Goal: Task Accomplishment & Management: Manage account settings

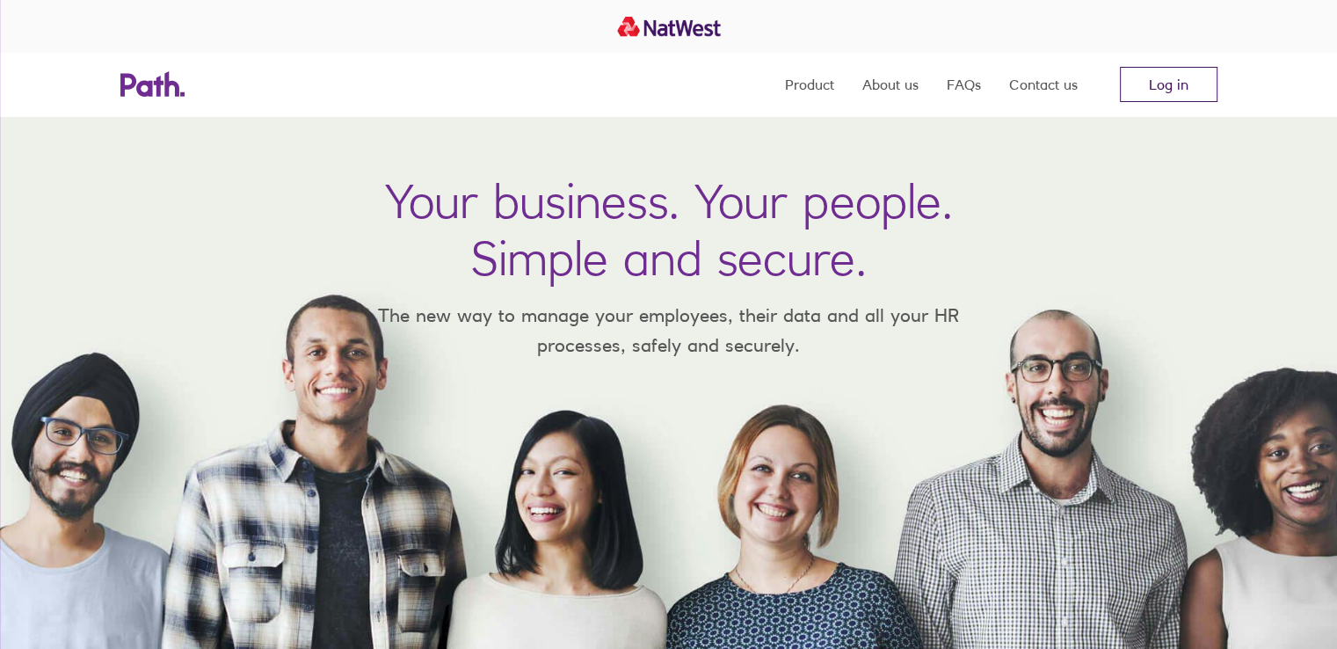
click at [1140, 76] on link "Log in" at bounding box center [1169, 84] width 98 height 35
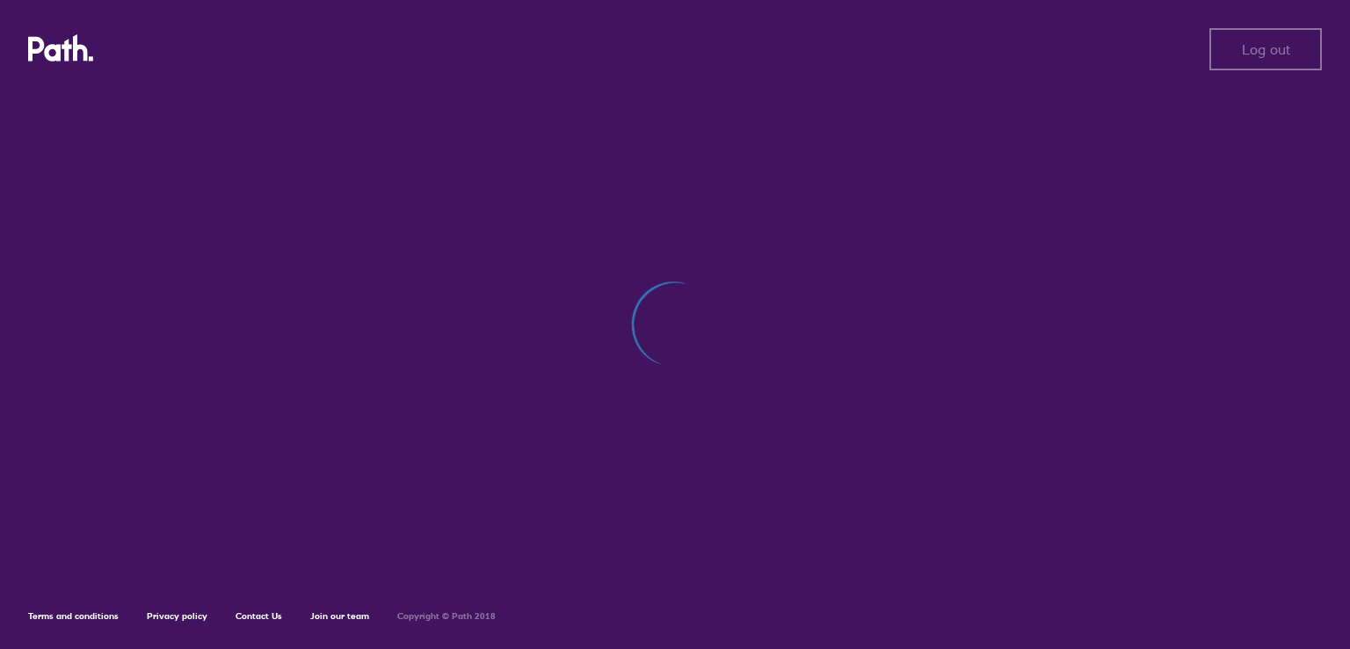
click at [1241, 55] on button "Log out" at bounding box center [1266, 49] width 113 height 42
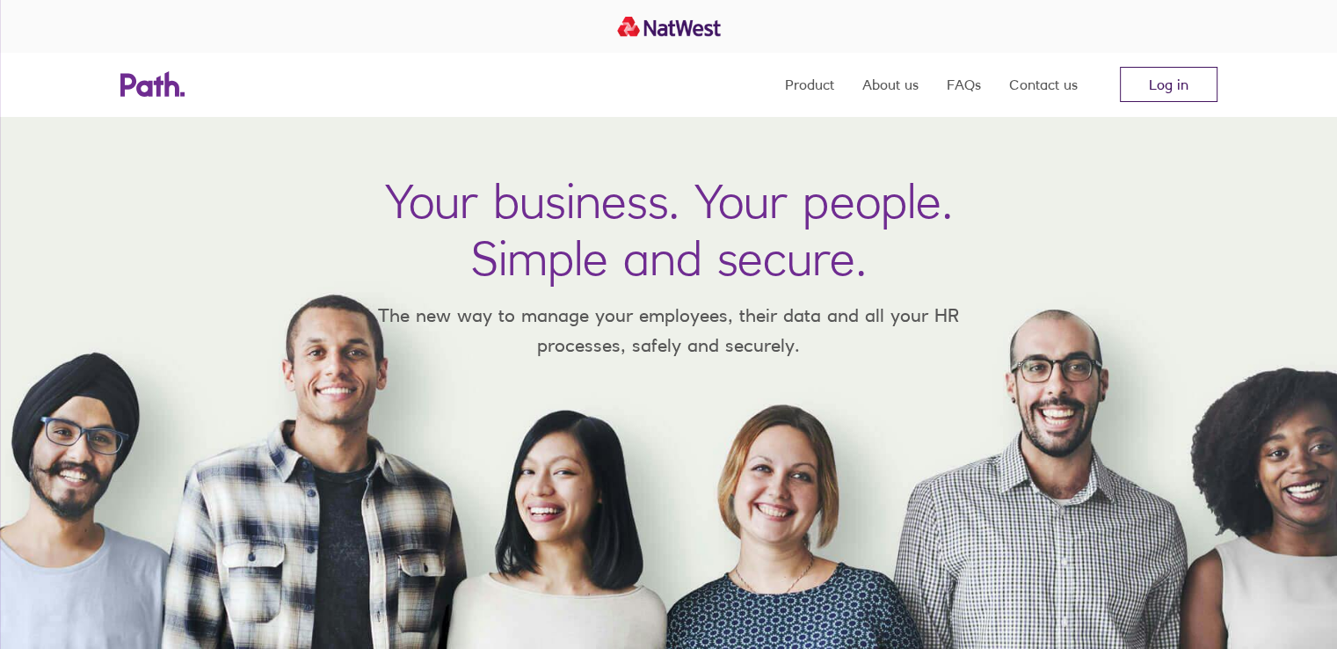
click at [1171, 79] on link "Log in" at bounding box center [1169, 84] width 98 height 35
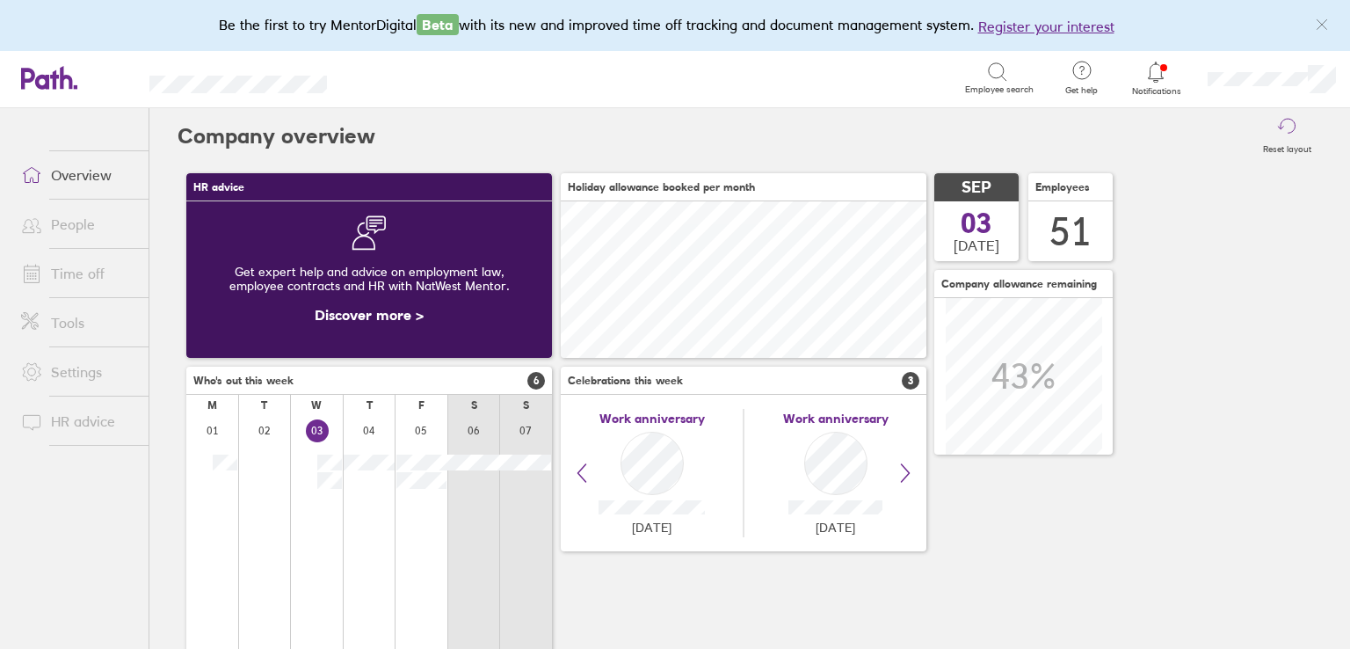
scroll to position [156, 366]
click at [91, 282] on link "Time off" at bounding box center [78, 273] width 142 height 35
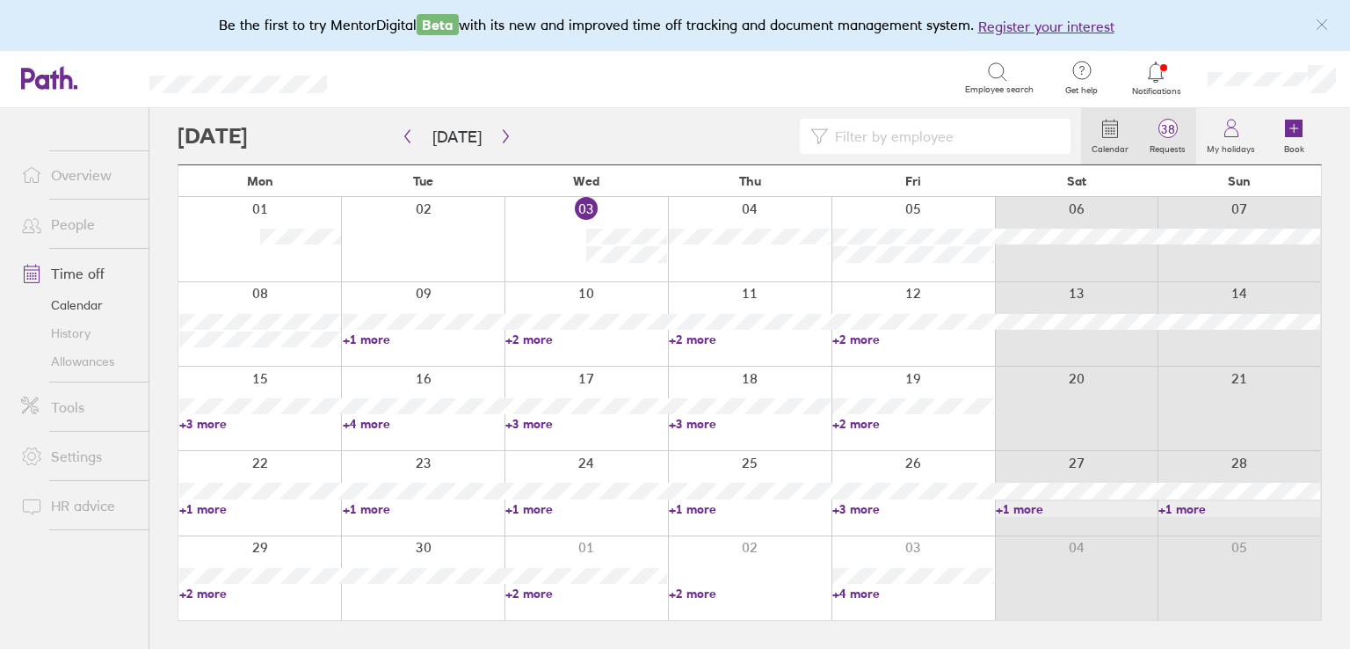
click at [1179, 137] on icon at bounding box center [1168, 128] width 21 height 21
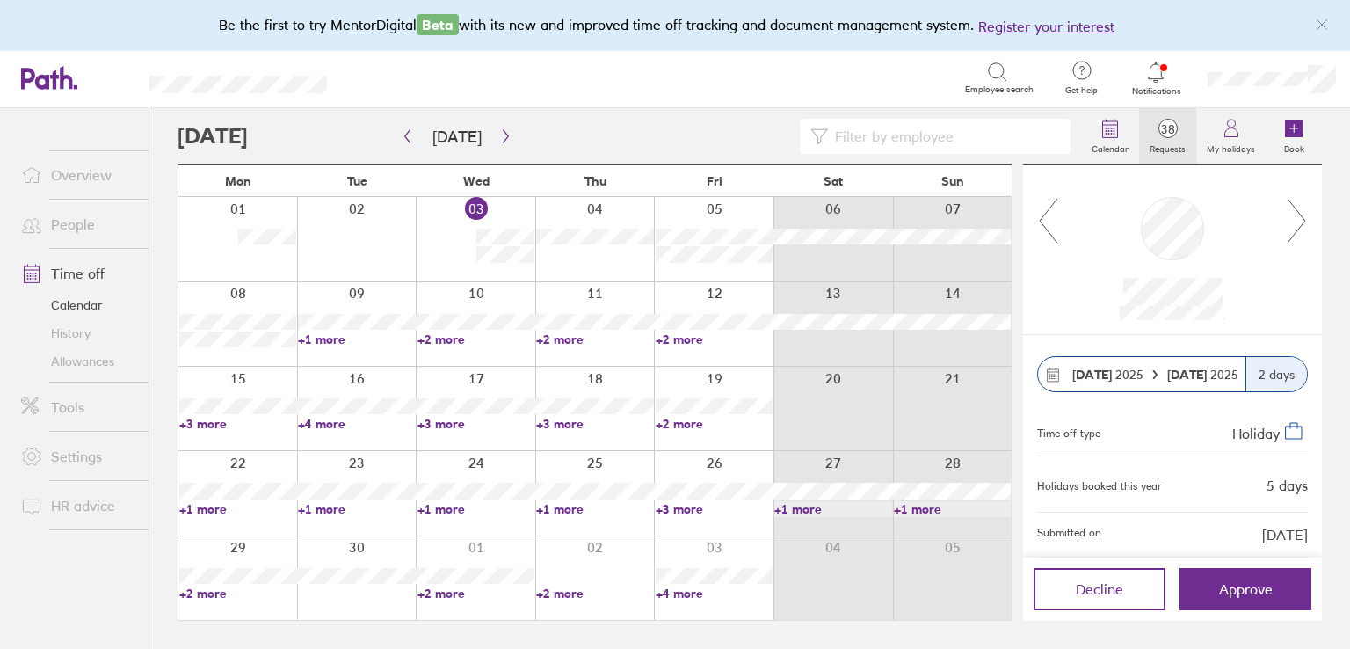
click at [1294, 217] on icon at bounding box center [1297, 220] width 22 height 47
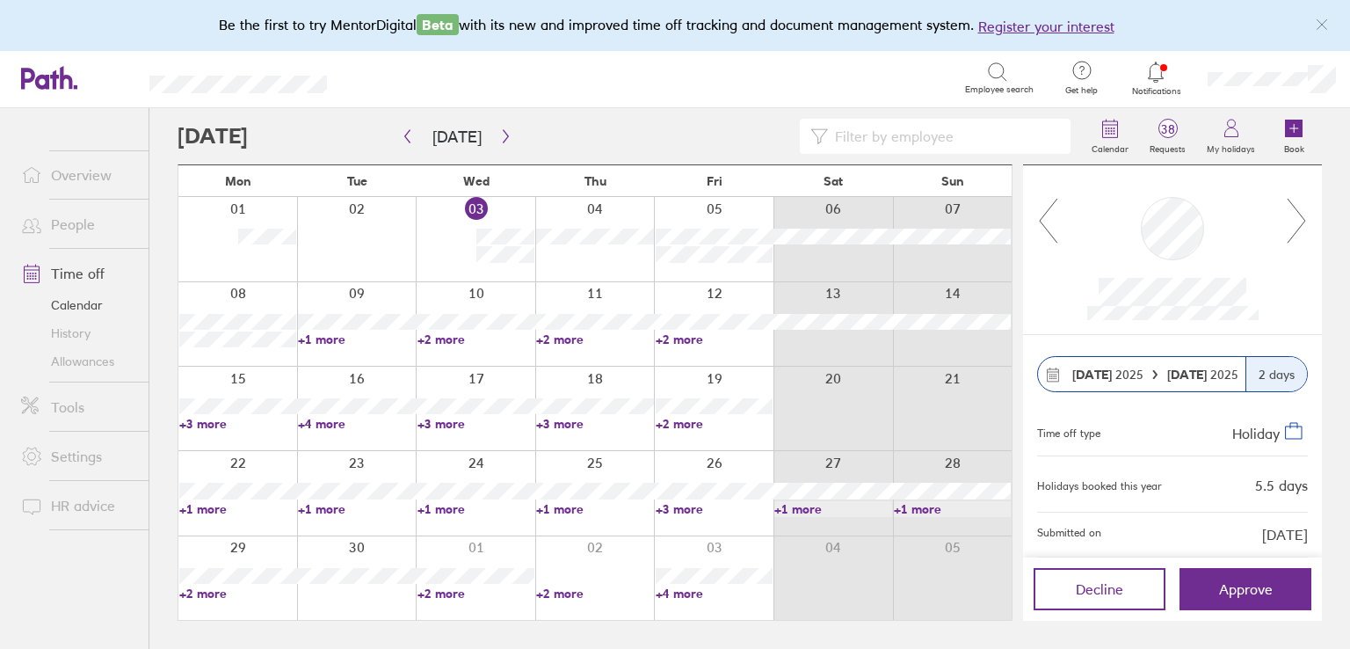
click at [1294, 217] on icon at bounding box center [1297, 220] width 22 height 47
click at [1055, 224] on icon at bounding box center [1048, 220] width 22 height 47
click at [499, 131] on icon "button" at bounding box center [505, 136] width 13 height 14
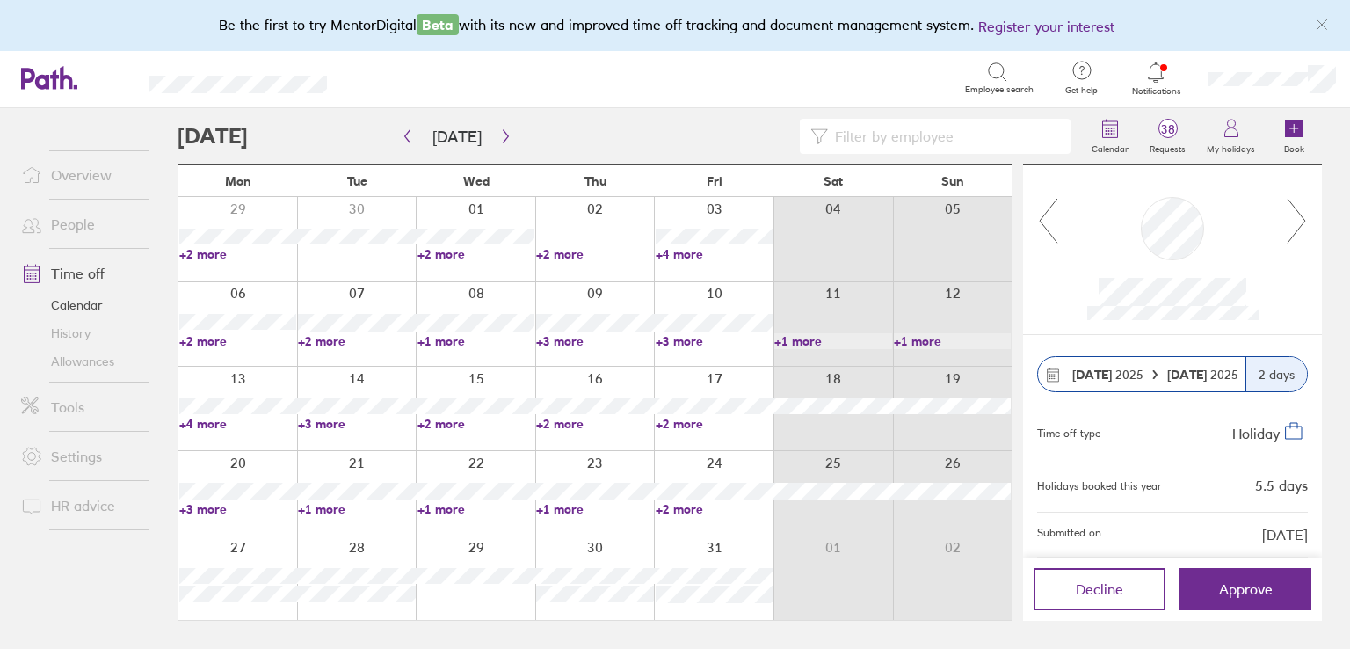
click at [563, 340] on link "+3 more" at bounding box center [594, 341] width 117 height 16
click at [667, 340] on link "+3 more" at bounding box center [714, 341] width 117 height 16
click at [675, 338] on link "+3 more" at bounding box center [714, 341] width 117 height 16
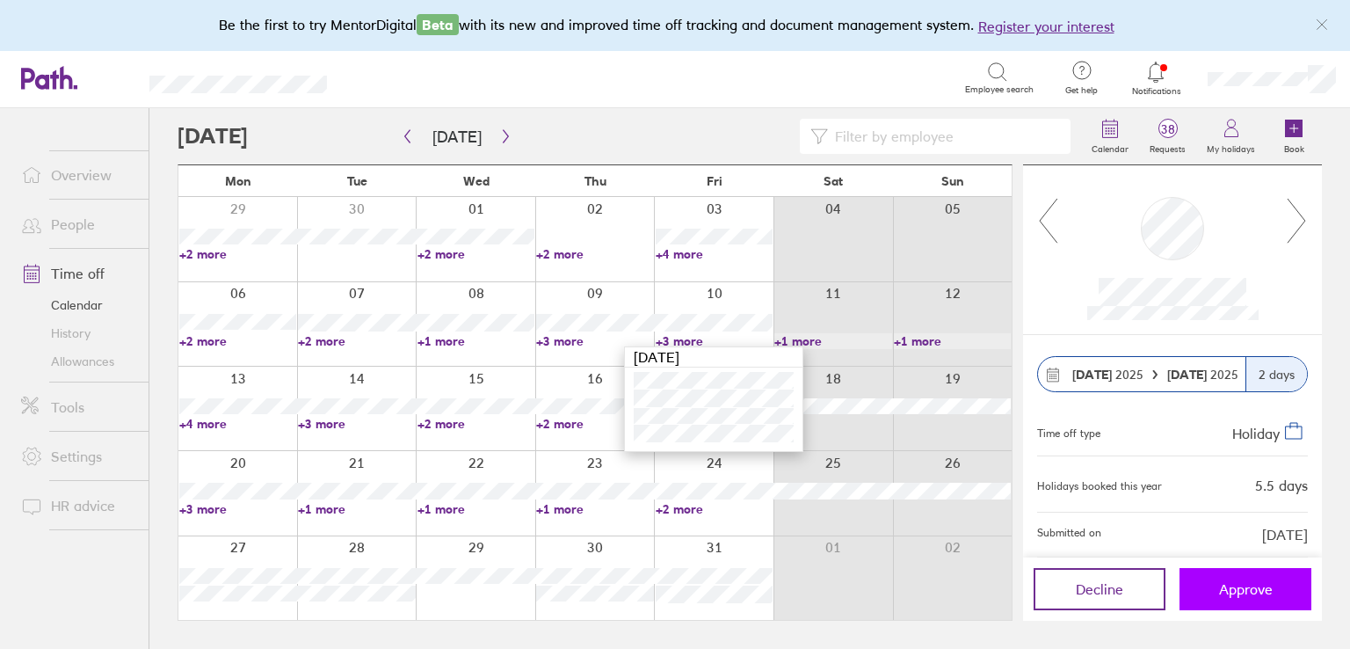
click at [1282, 588] on button "Approve" at bounding box center [1246, 589] width 132 height 42
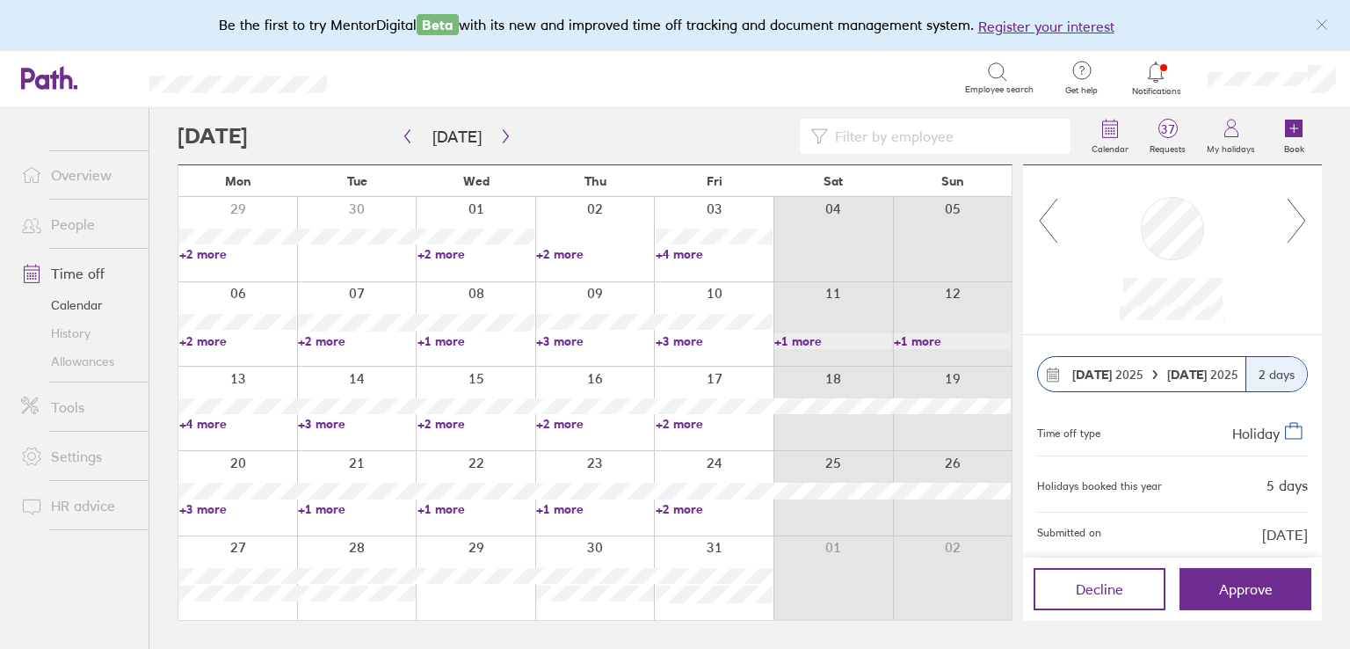
click at [1292, 222] on icon at bounding box center [1297, 220] width 22 height 47
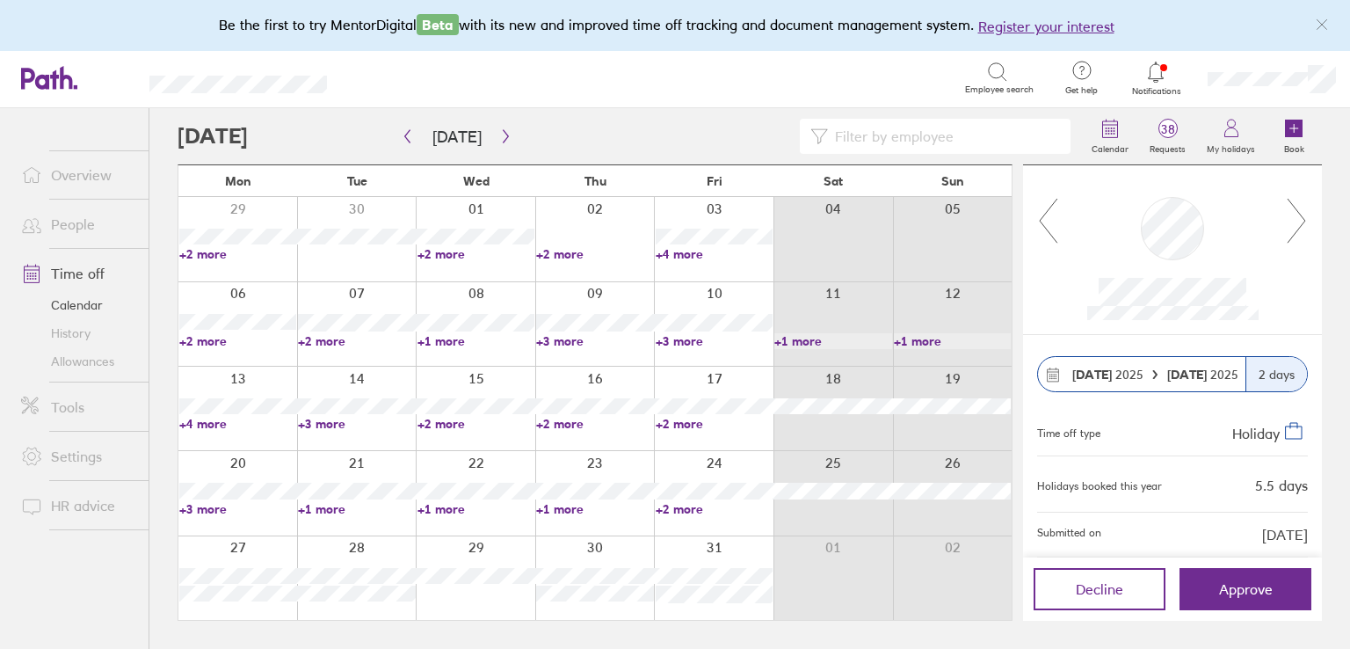
click at [1292, 222] on icon at bounding box center [1297, 220] width 22 height 47
click at [1298, 226] on icon at bounding box center [1297, 220] width 22 height 47
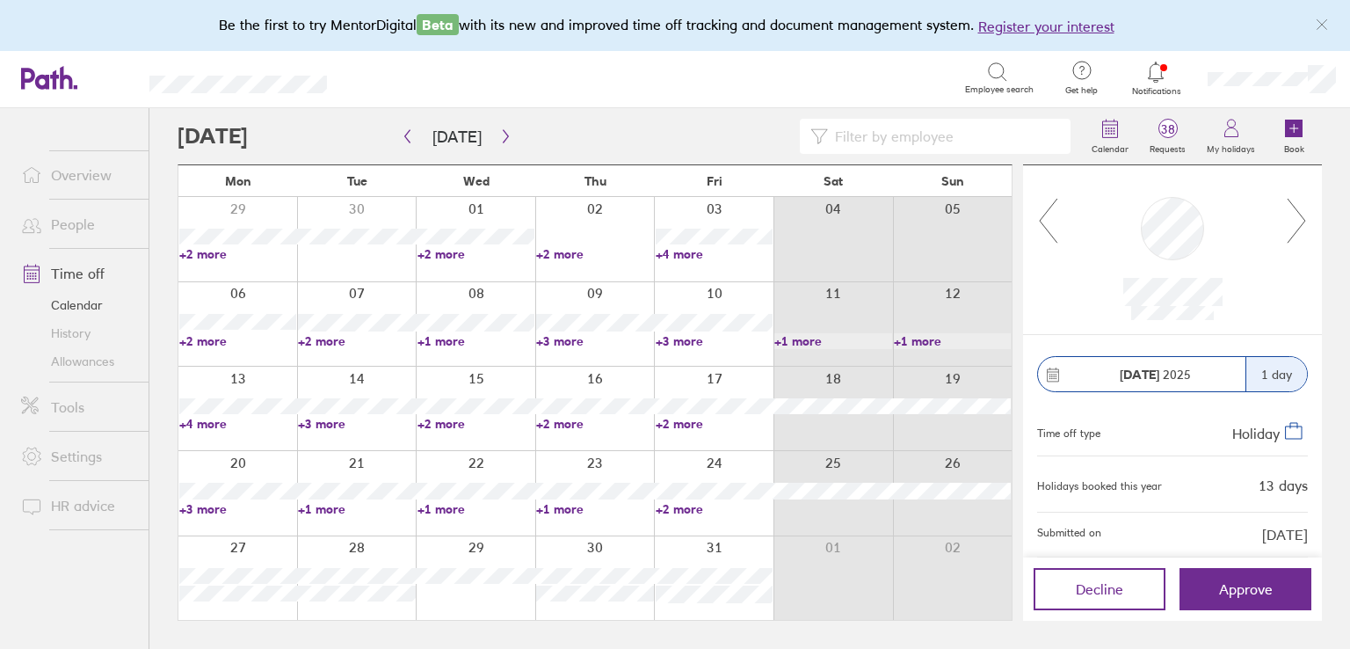
click at [1284, 219] on div at bounding box center [1172, 249] width 227 height 141
click at [1291, 217] on icon at bounding box center [1297, 220] width 22 height 47
click at [1294, 218] on icon at bounding box center [1297, 220] width 22 height 47
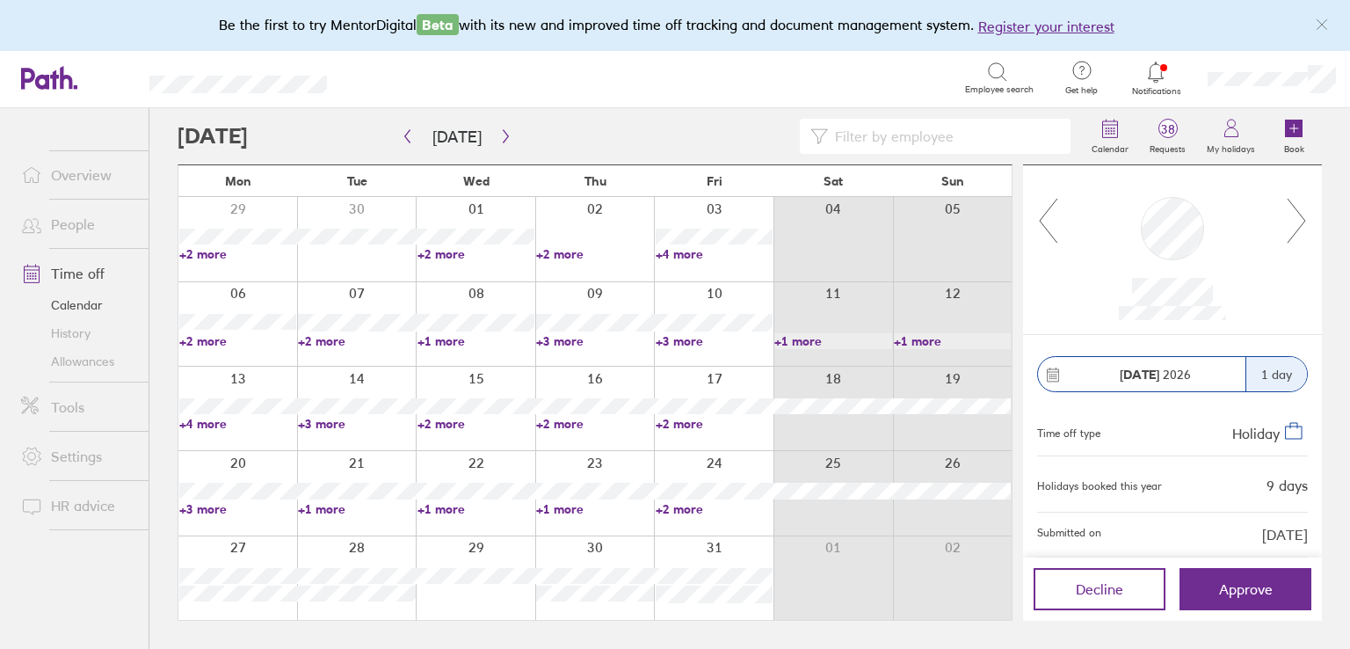
click at [1294, 218] on icon at bounding box center [1297, 220] width 22 height 47
click at [1304, 205] on icon at bounding box center [1297, 220] width 22 height 47
click at [1301, 208] on icon at bounding box center [1297, 220] width 22 height 47
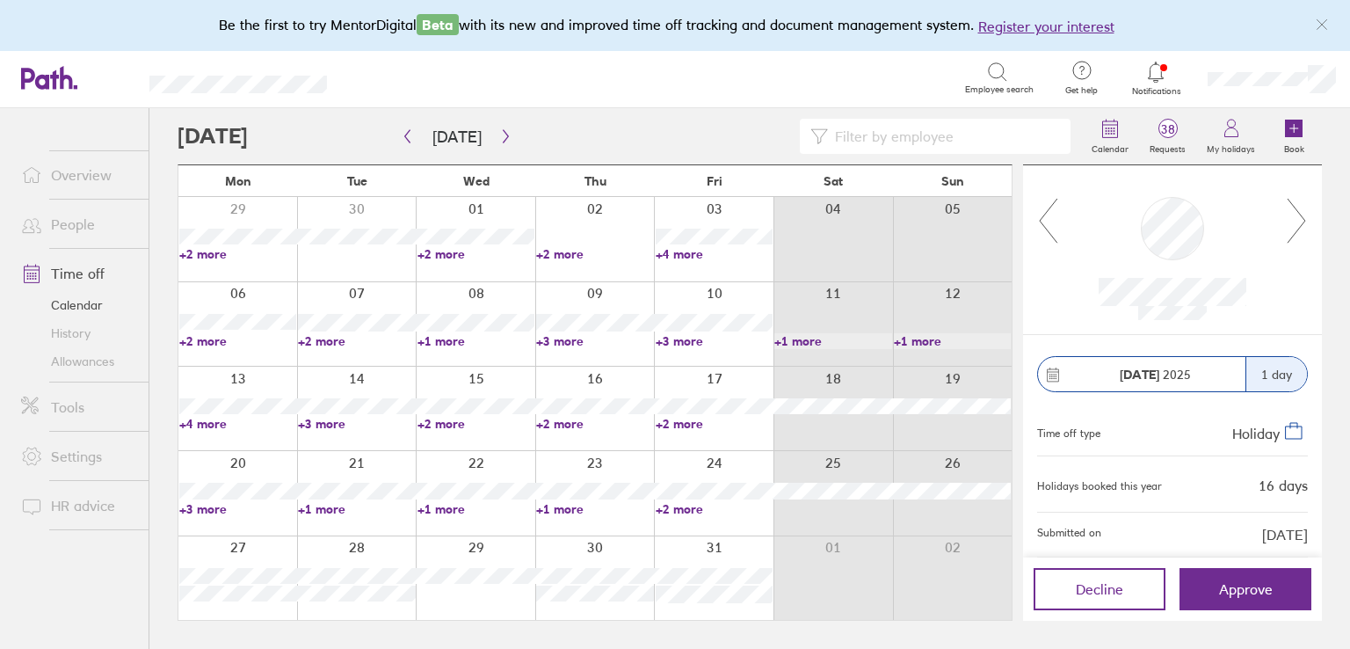
click at [1301, 208] on icon at bounding box center [1297, 220] width 22 height 47
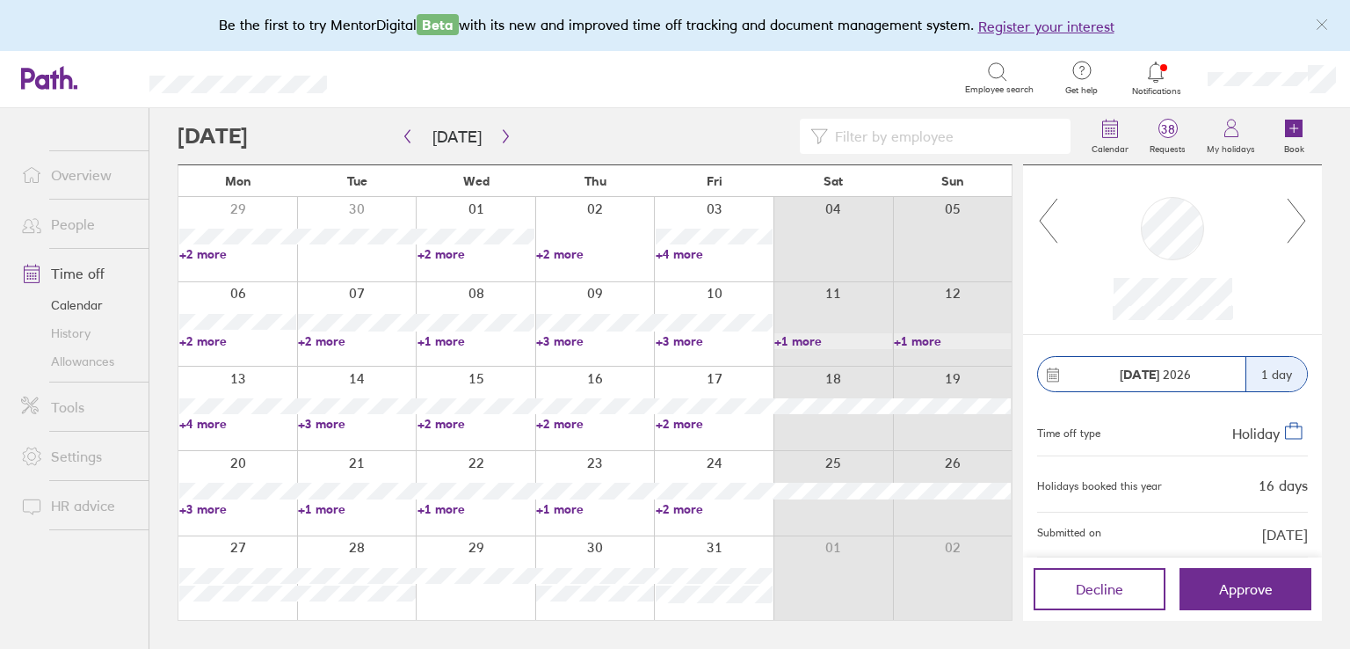
click at [1301, 208] on icon at bounding box center [1297, 220] width 22 height 47
click at [1296, 218] on icon at bounding box center [1297, 220] width 22 height 47
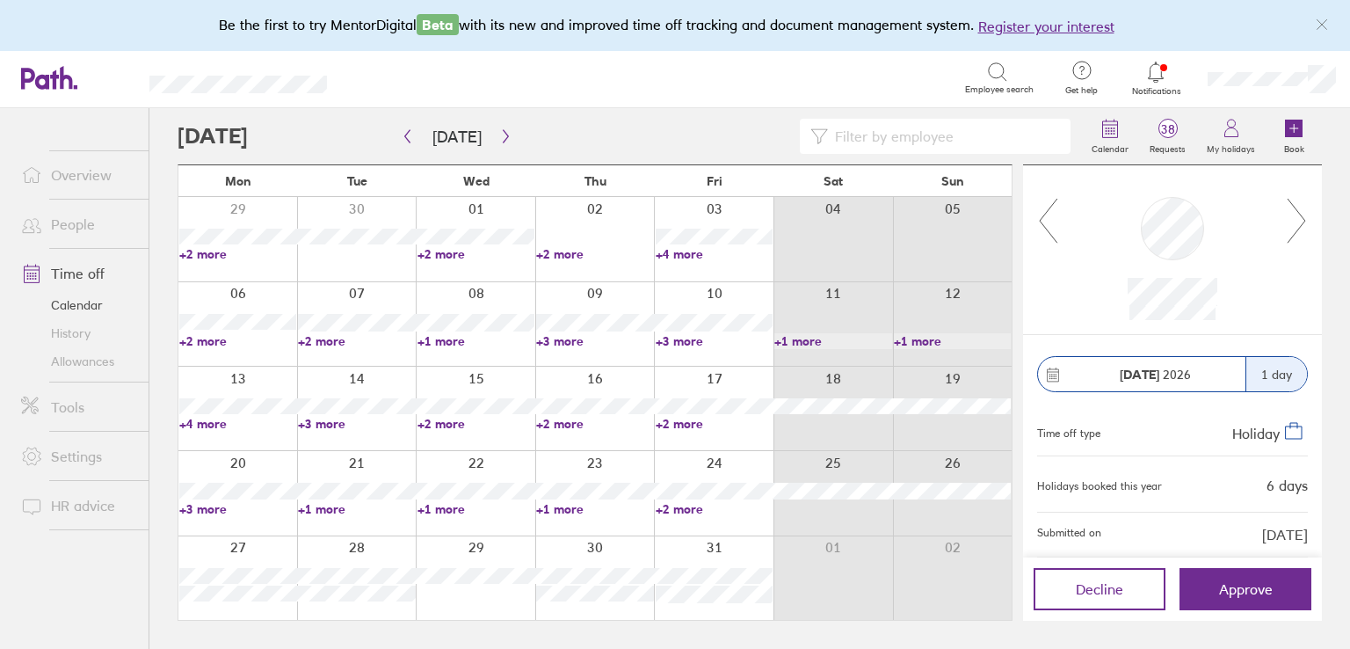
click at [1296, 218] on icon at bounding box center [1297, 220] width 22 height 47
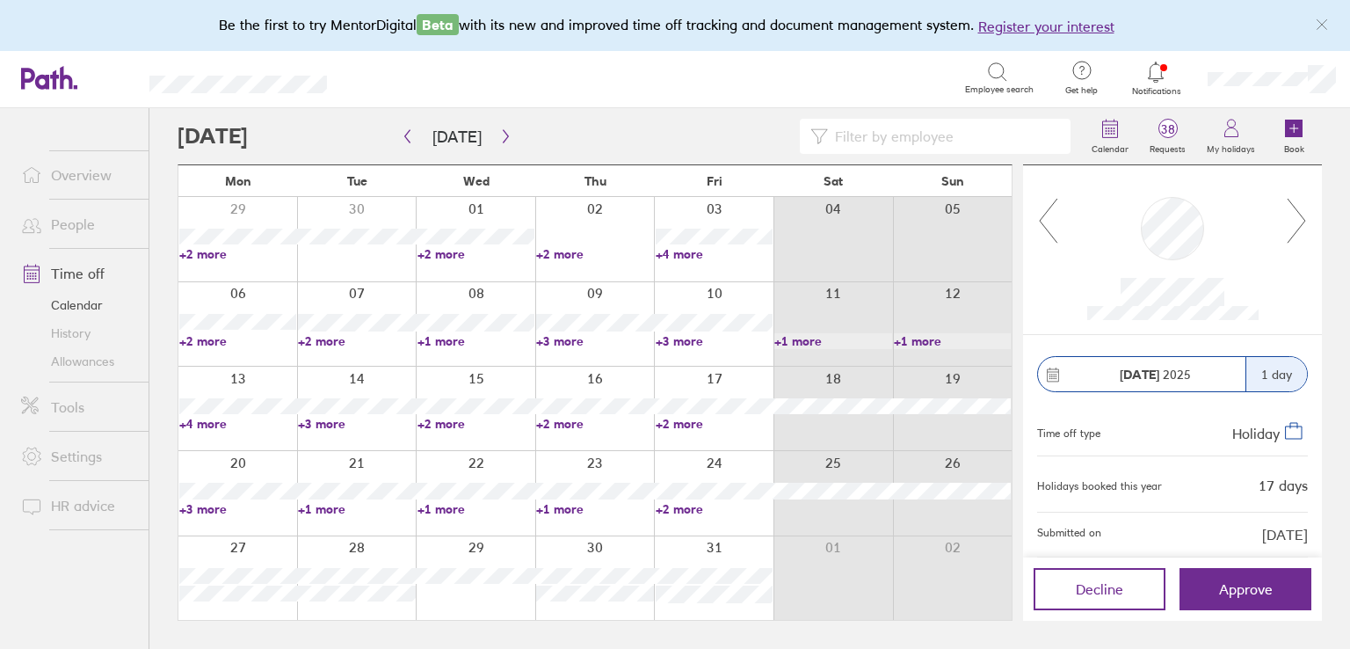
click at [1296, 218] on icon at bounding box center [1297, 220] width 22 height 47
click at [672, 255] on link "+4 more" at bounding box center [714, 254] width 117 height 16
click at [1301, 222] on icon at bounding box center [1297, 220] width 22 height 47
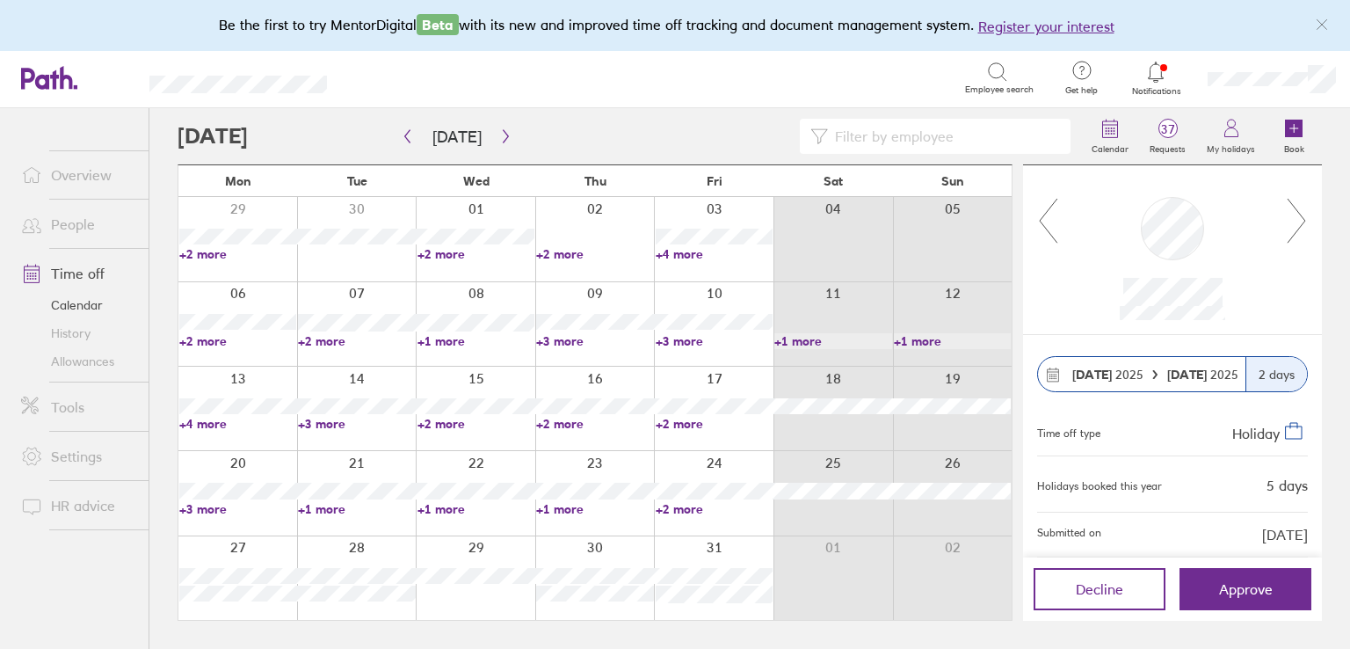
click at [1291, 219] on icon at bounding box center [1297, 220] width 22 height 47
click at [55, 236] on link "People" at bounding box center [78, 224] width 142 height 35
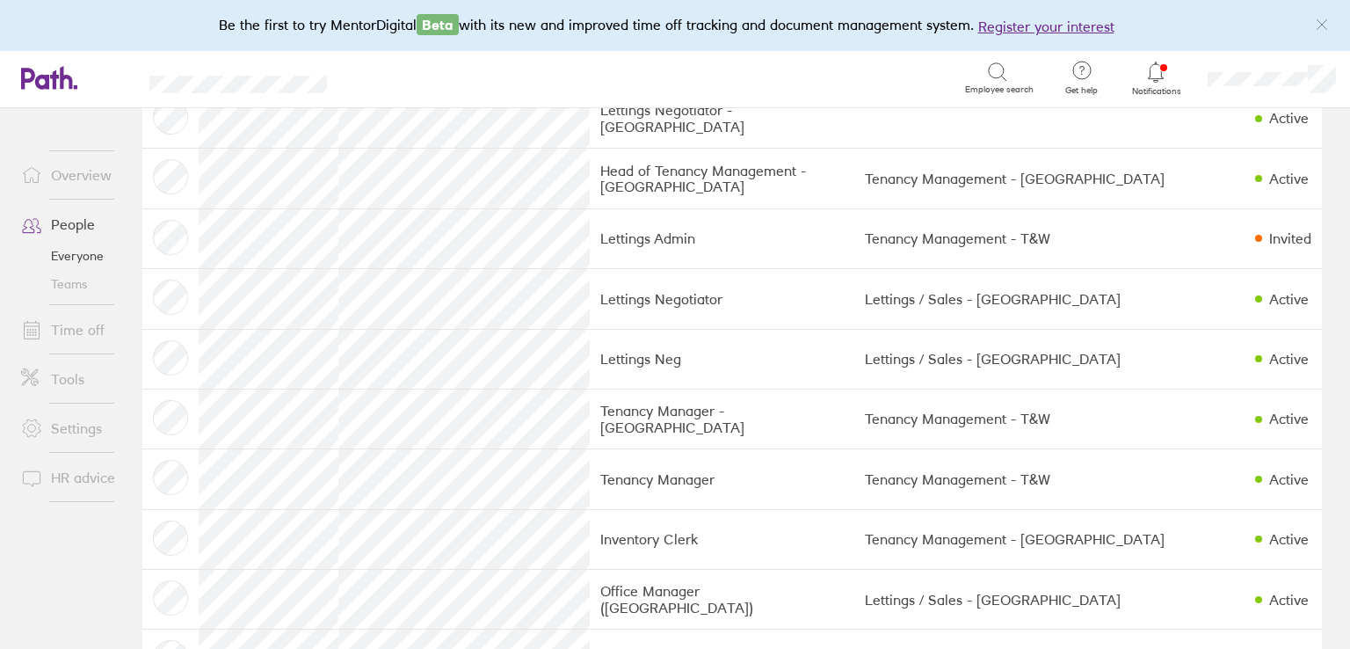
scroll to position [2500, 0]
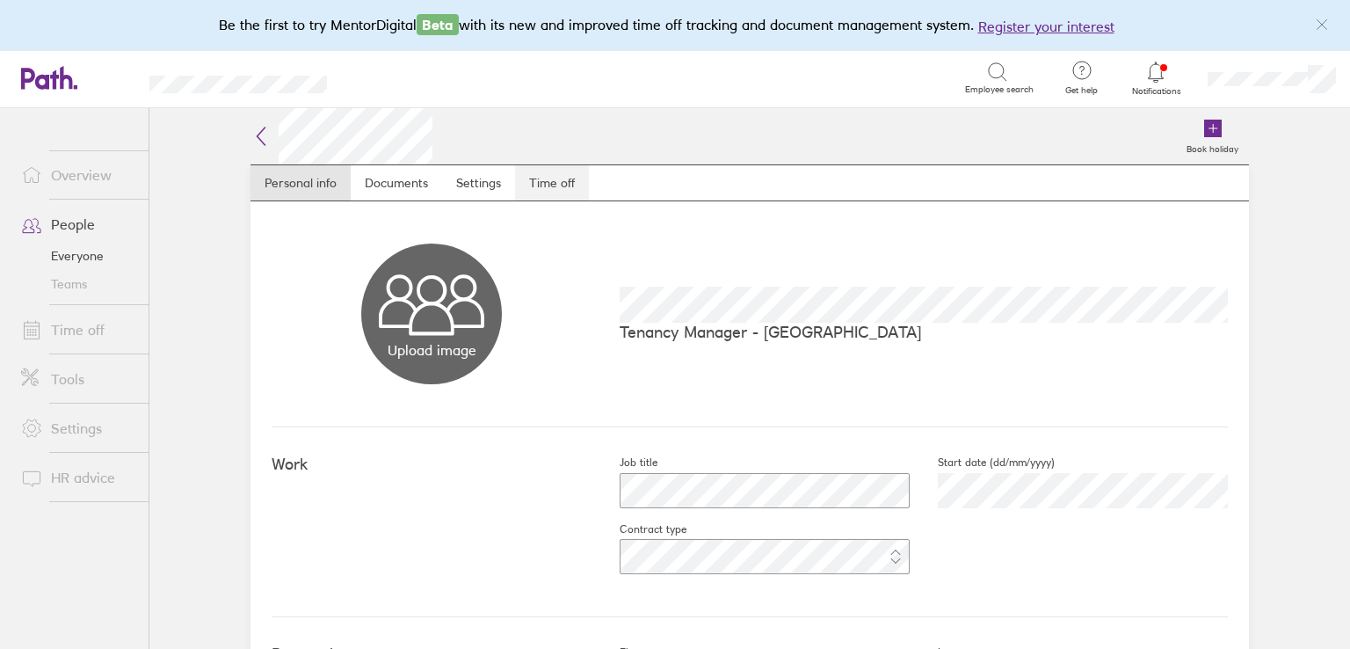
click at [549, 180] on link "Time off" at bounding box center [552, 182] width 74 height 35
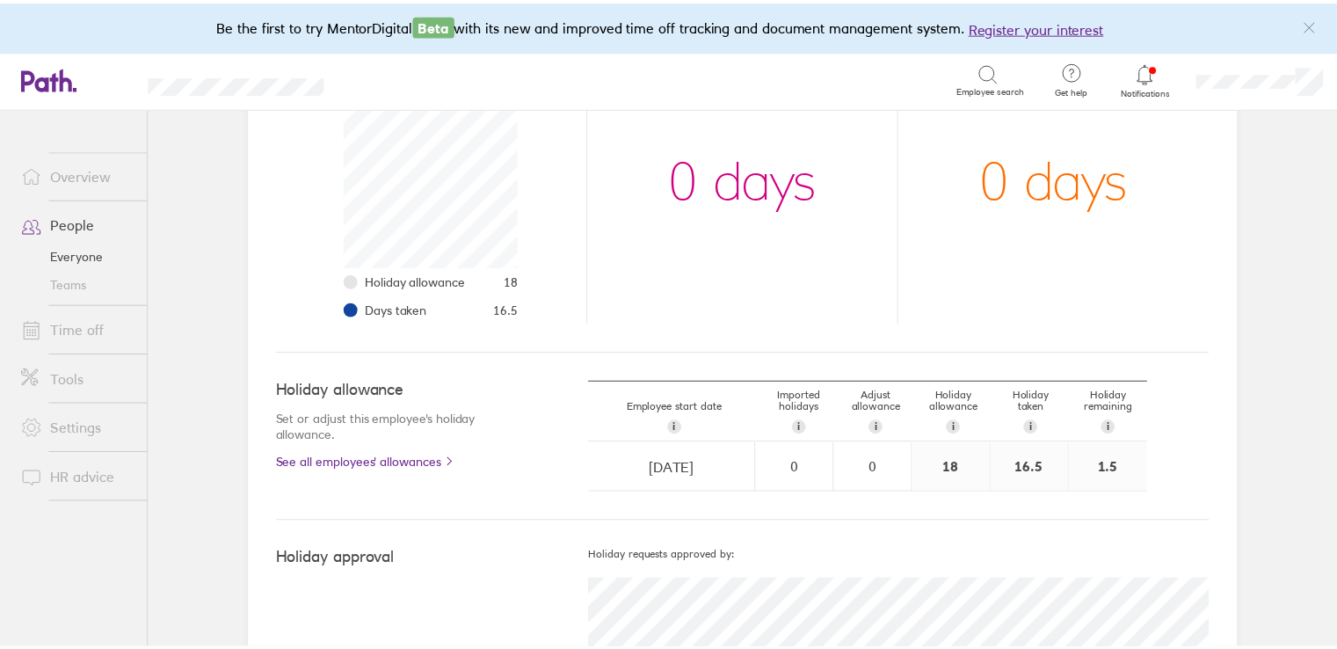
scroll to position [352, 0]
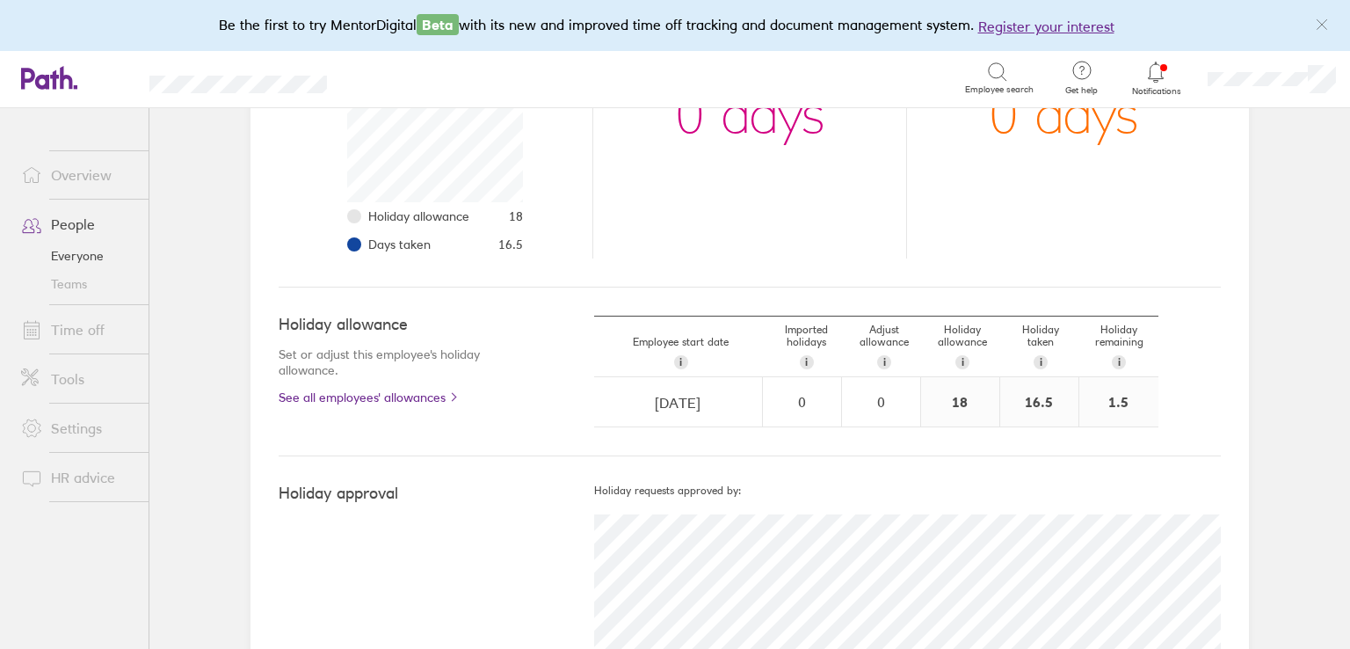
click at [64, 322] on link "Time off" at bounding box center [78, 329] width 142 height 35
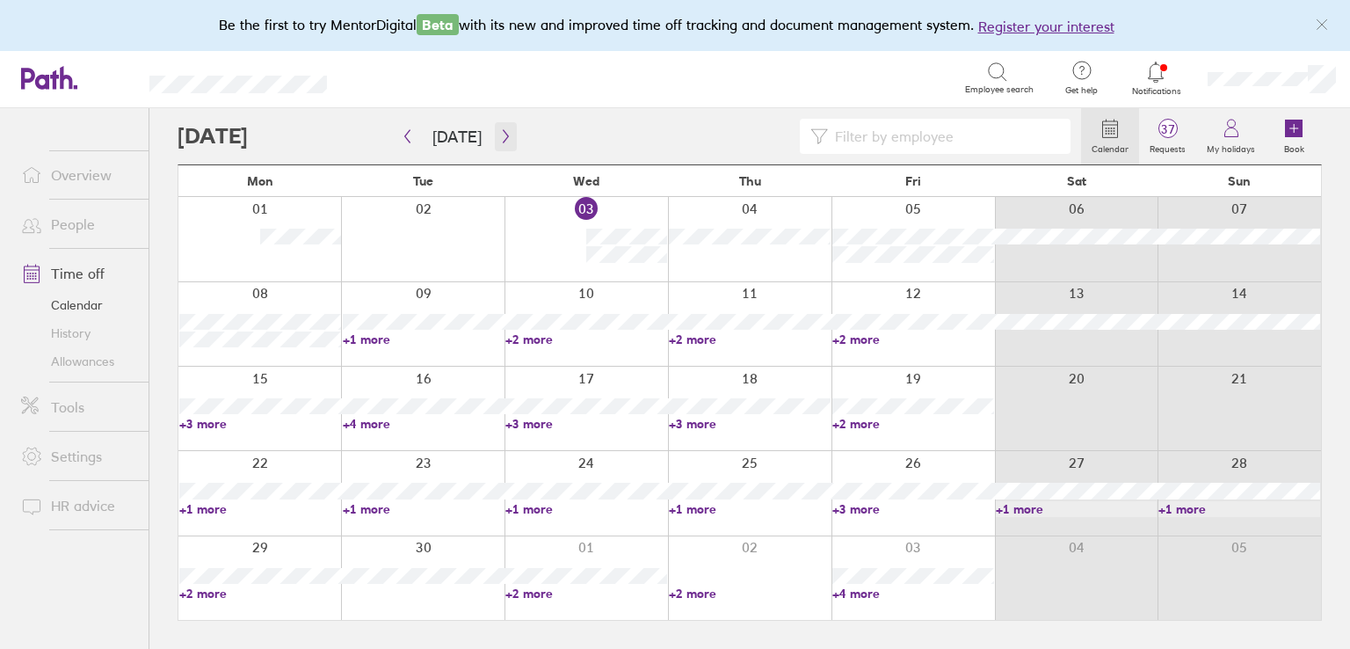
click at [509, 126] on button "button" at bounding box center [506, 136] width 22 height 29
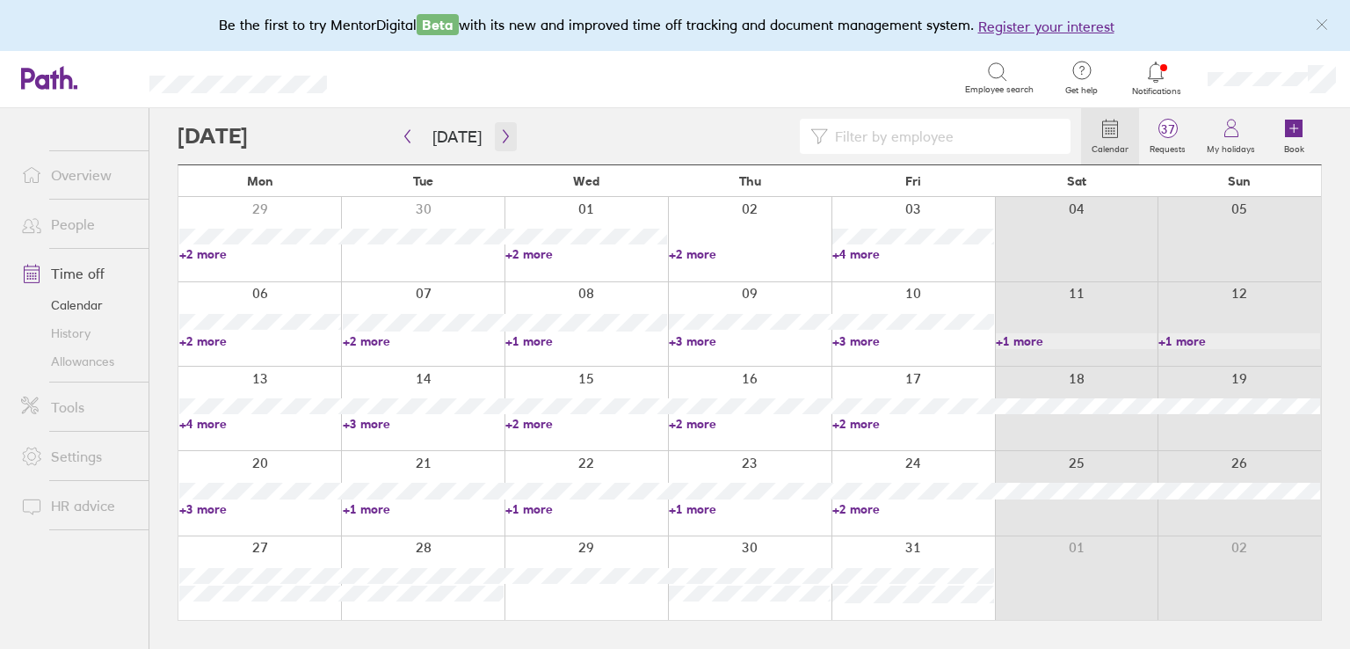
click at [502, 133] on icon "button" at bounding box center [505, 136] width 13 height 14
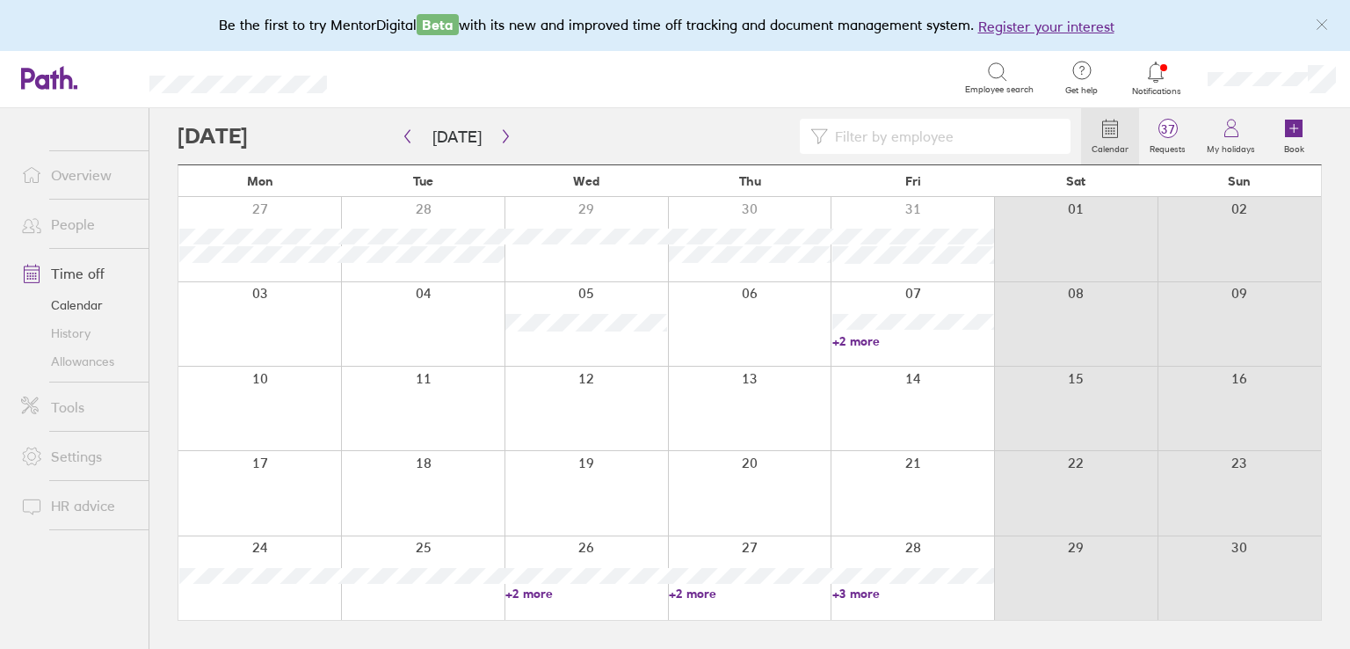
click at [863, 338] on link "+2 more" at bounding box center [914, 341] width 162 height 16
click at [584, 85] on div "Search" at bounding box center [666, 77] width 600 height 27
click at [856, 596] on link "+3 more" at bounding box center [914, 594] width 162 height 16
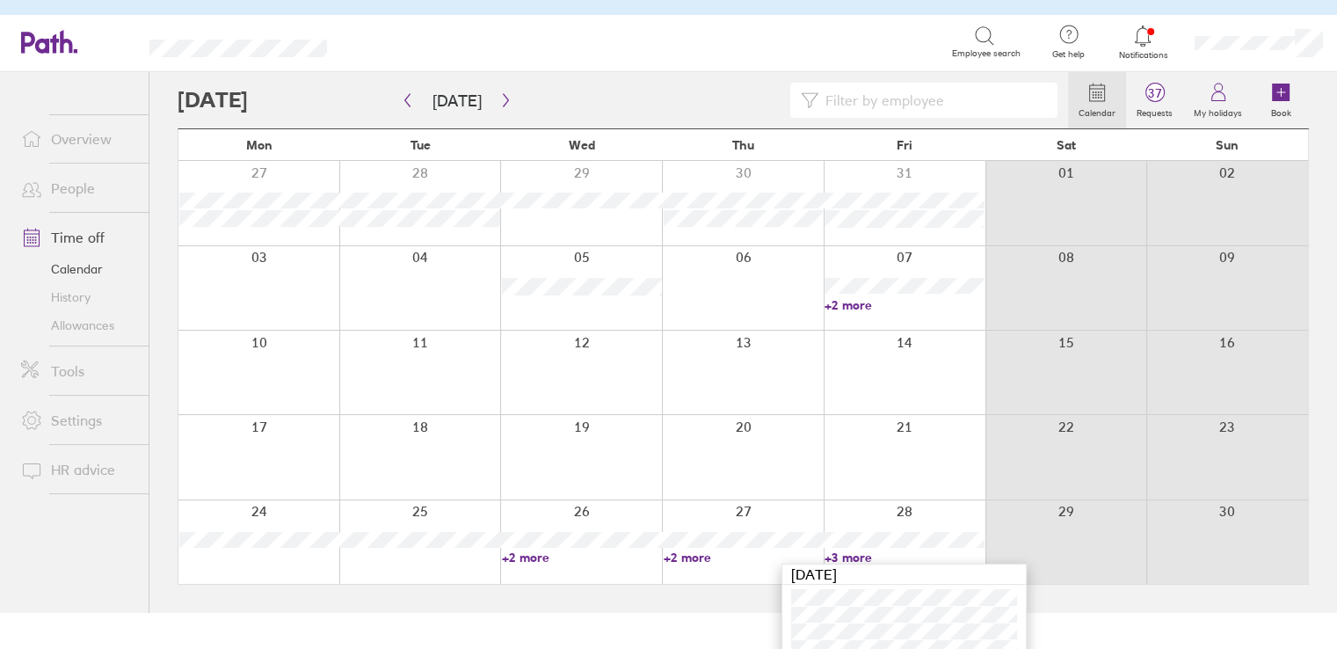
scroll to position [53, 0]
